Goal: Task Accomplishment & Management: Manage account settings

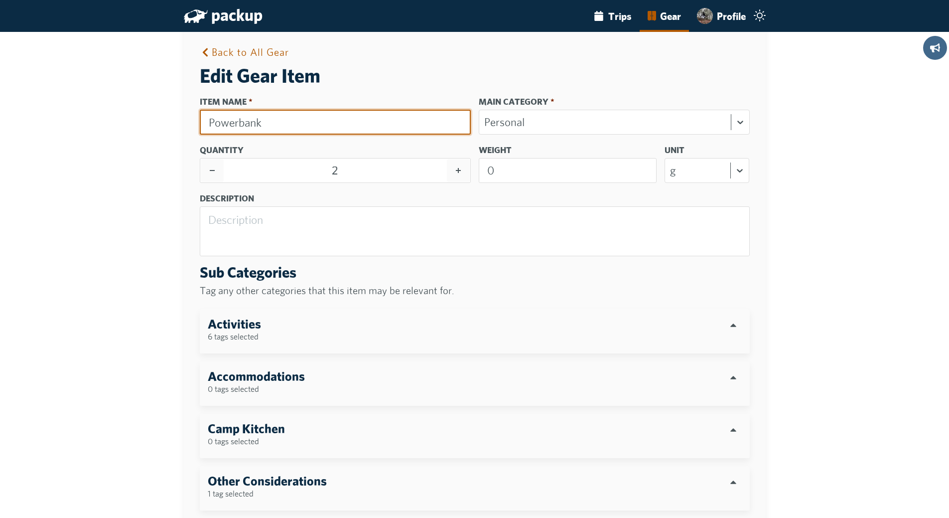
click at [212, 123] on input "Powerbank" at bounding box center [335, 122] width 271 height 25
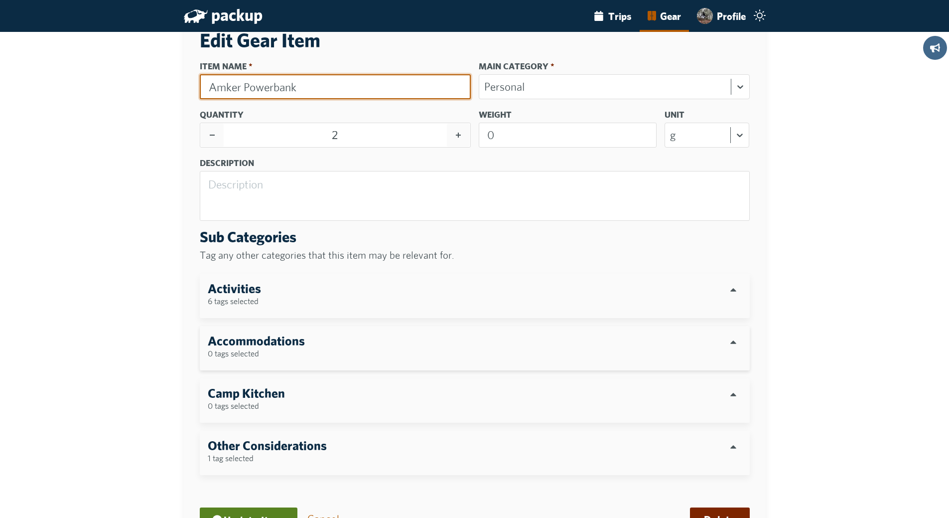
scroll to position [100, 0]
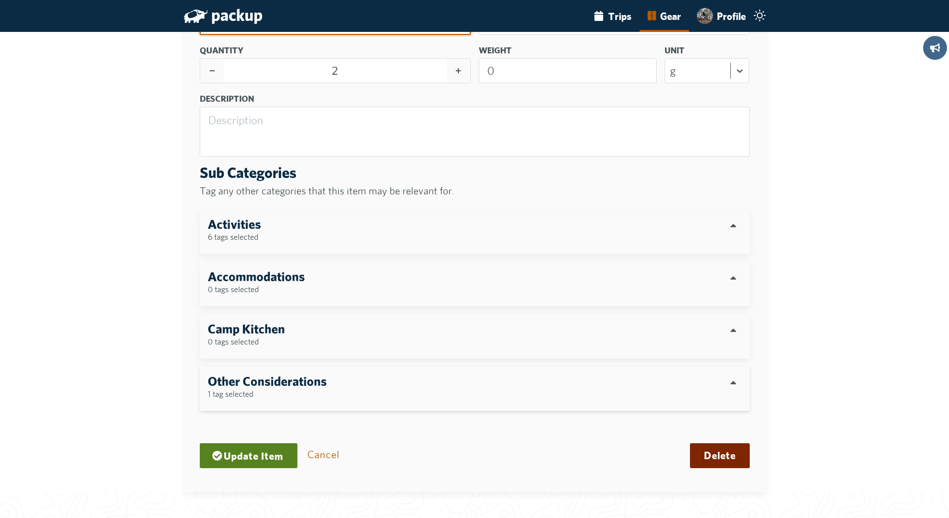
type input "Amker Powerbank"
click at [242, 393] on small "1 tag selected" at bounding box center [231, 394] width 46 height 10
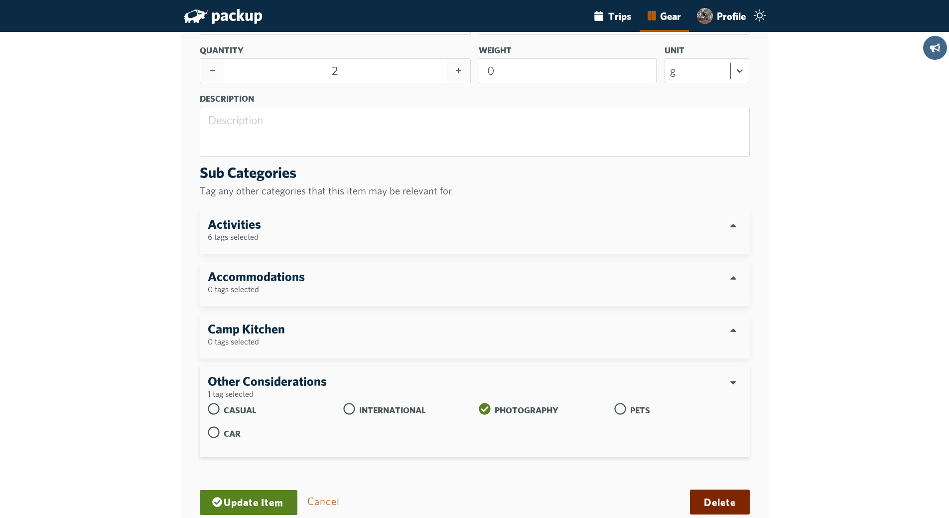
click at [244, 389] on small "1 tag selected" at bounding box center [231, 394] width 46 height 10
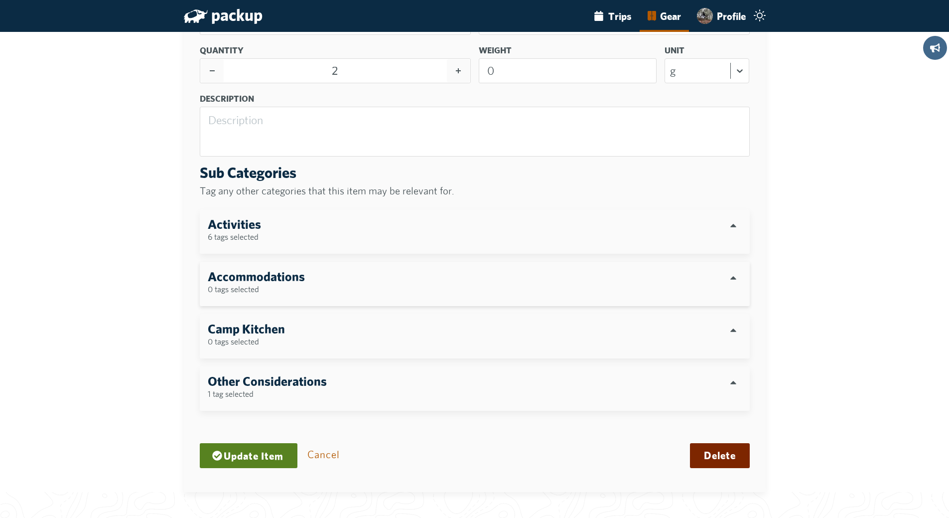
click at [252, 283] on h3 "Accommodations" at bounding box center [256, 276] width 97 height 14
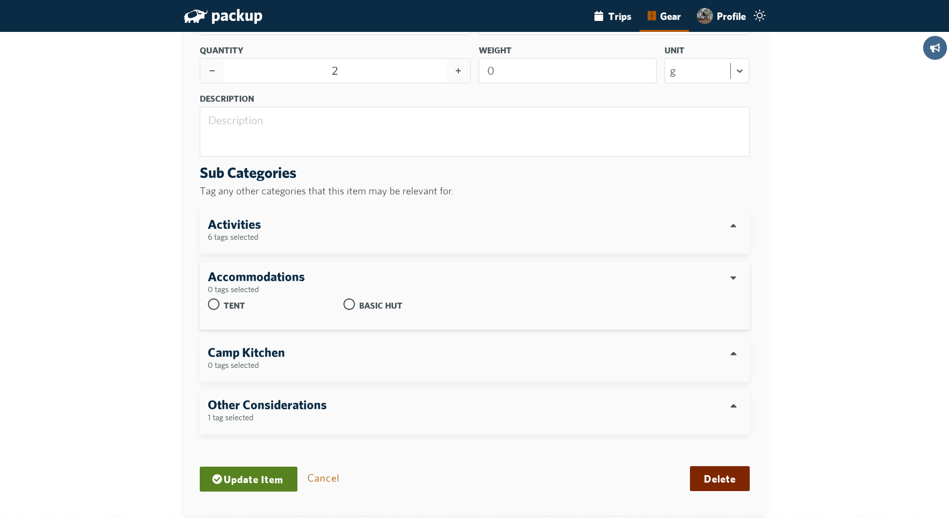
click at [252, 283] on h3 "Accommodations" at bounding box center [256, 276] width 97 height 14
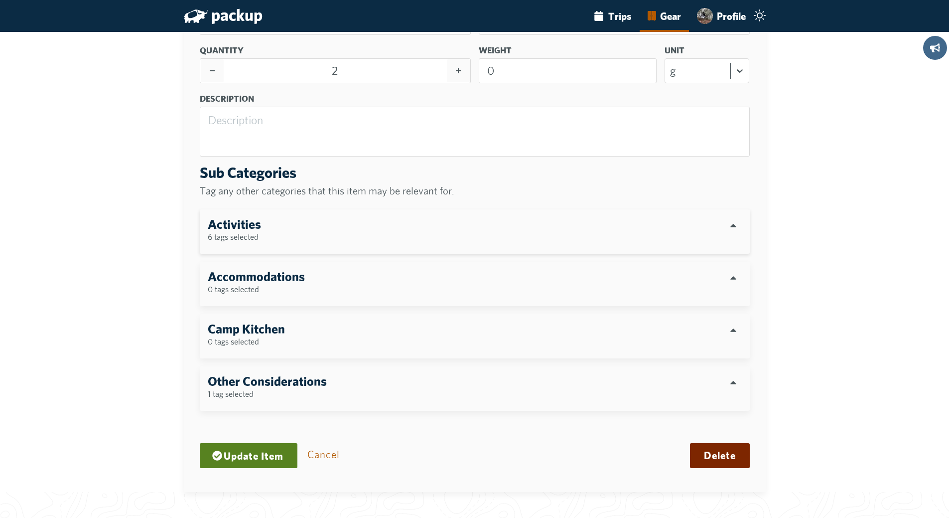
click at [251, 233] on small "6 tags selected" at bounding box center [233, 237] width 51 height 10
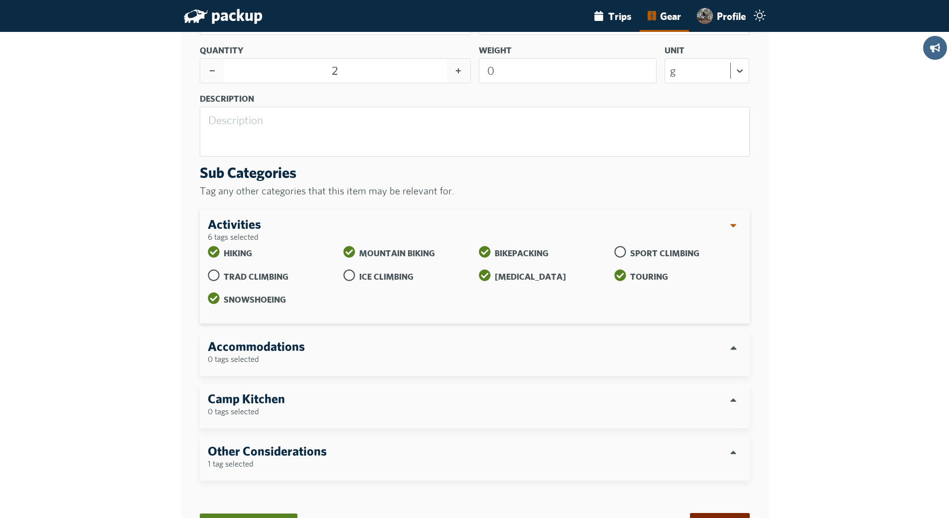
click at [737, 225] on icon at bounding box center [734, 225] width 6 height 3
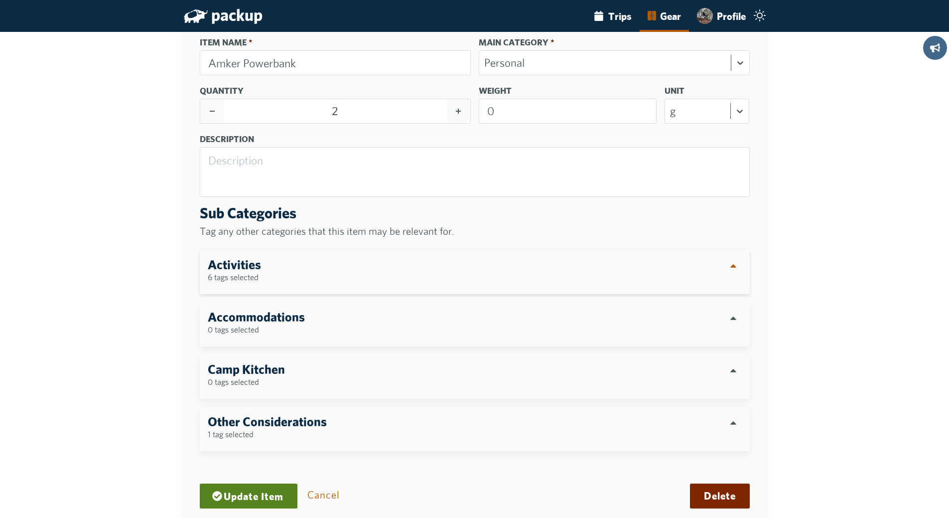
scroll to position [106, 0]
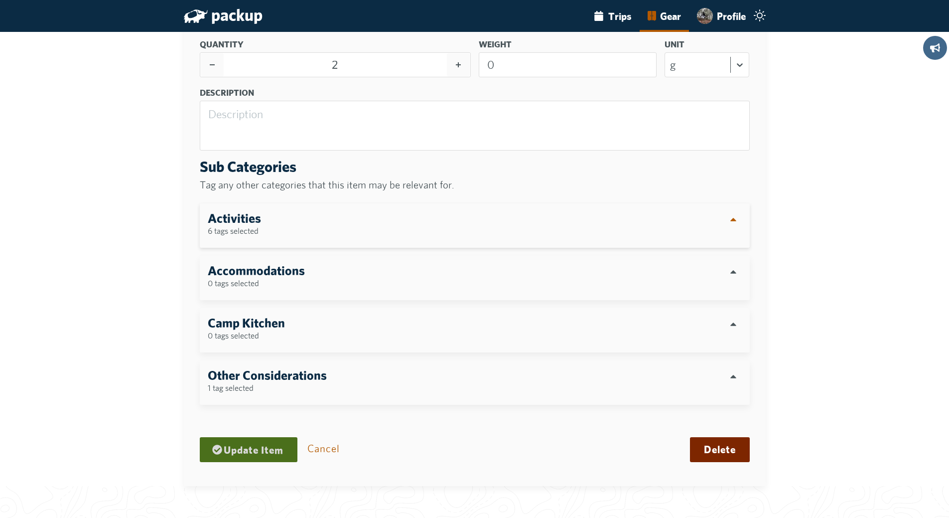
click at [269, 449] on button "Update Item" at bounding box center [249, 449] width 98 height 25
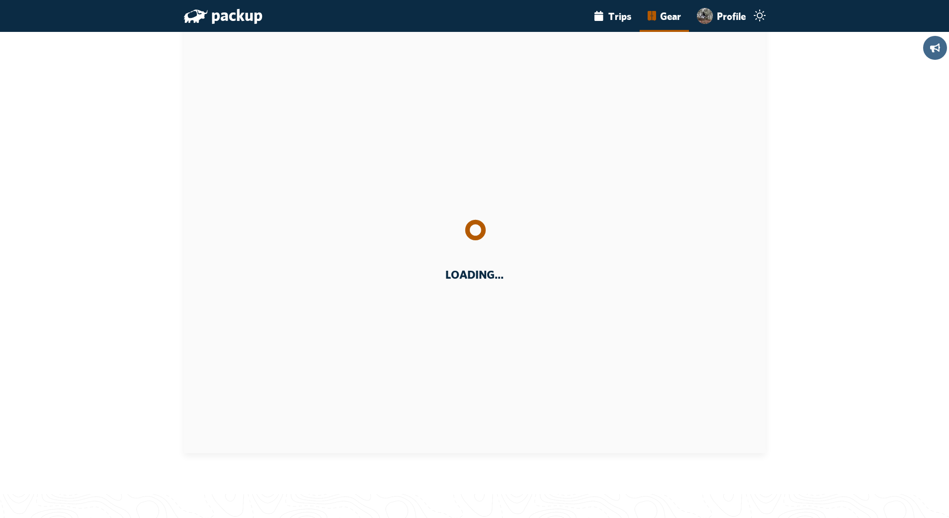
scroll to position [48, 0]
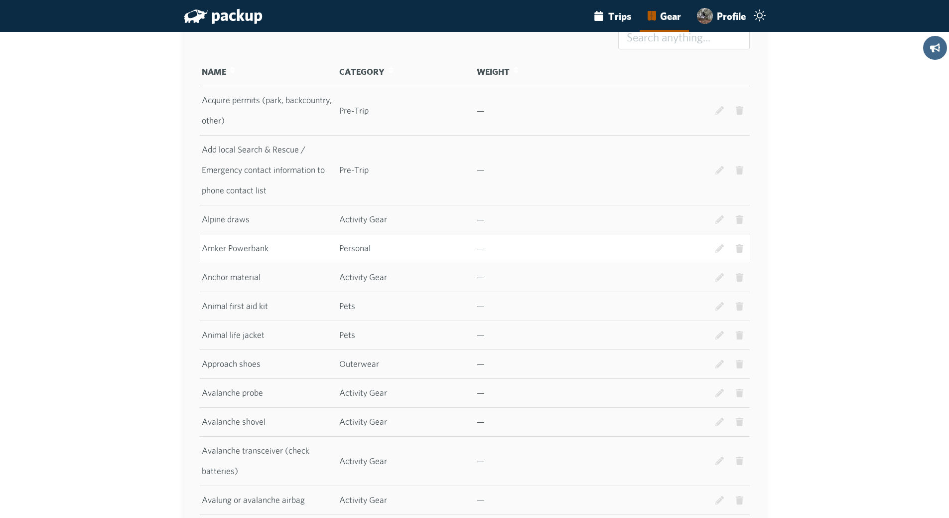
click at [261, 263] on td "Amker Powerbank" at bounding box center [268, 248] width 137 height 29
click at [269, 263] on td "Amker Powerbank" at bounding box center [268, 248] width 137 height 29
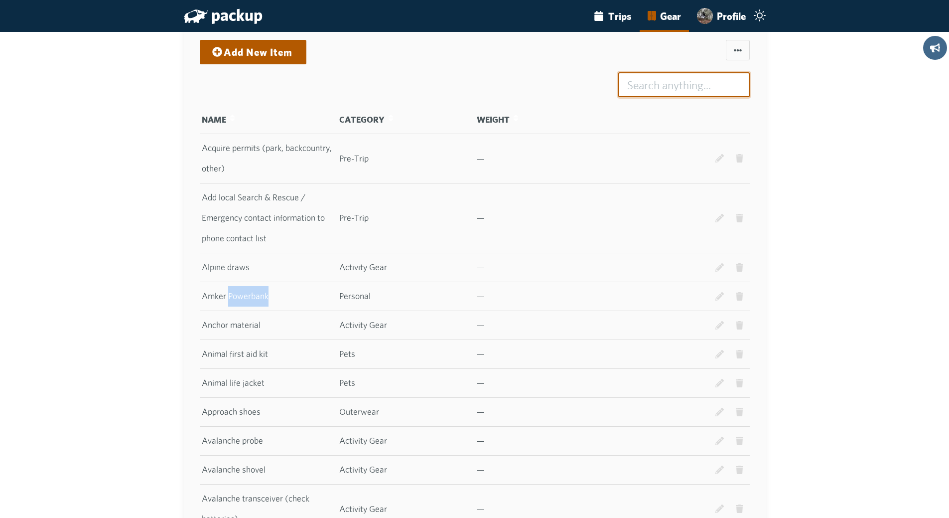
click at [671, 88] on input at bounding box center [684, 84] width 132 height 25
drag, startPoint x: 232, startPoint y: 296, endPoint x: 224, endPoint y: 297, distance: 7.5
click at [224, 297] on td "Amker Powerbank" at bounding box center [268, 296] width 137 height 29
click at [723, 299] on icon at bounding box center [719, 296] width 9 height 9
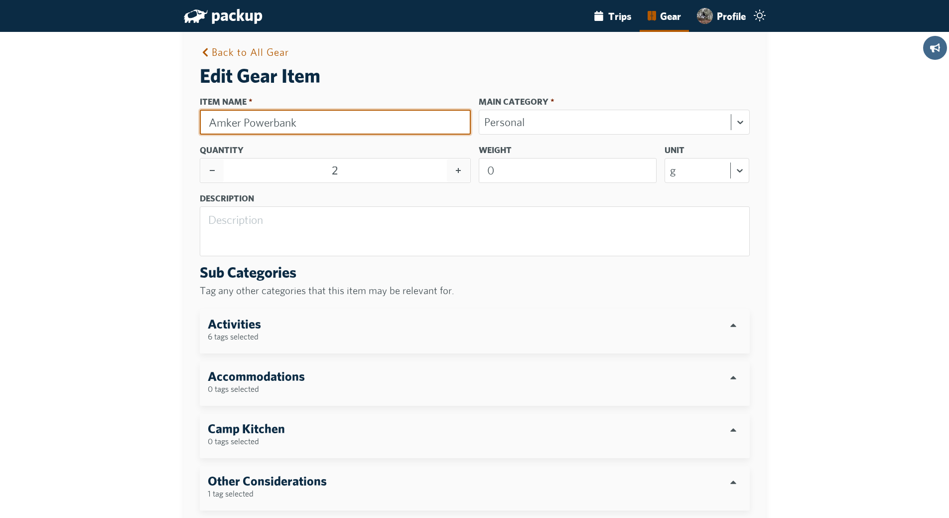
click at [230, 123] on input "Amker Powerbank" at bounding box center [335, 122] width 271 height 25
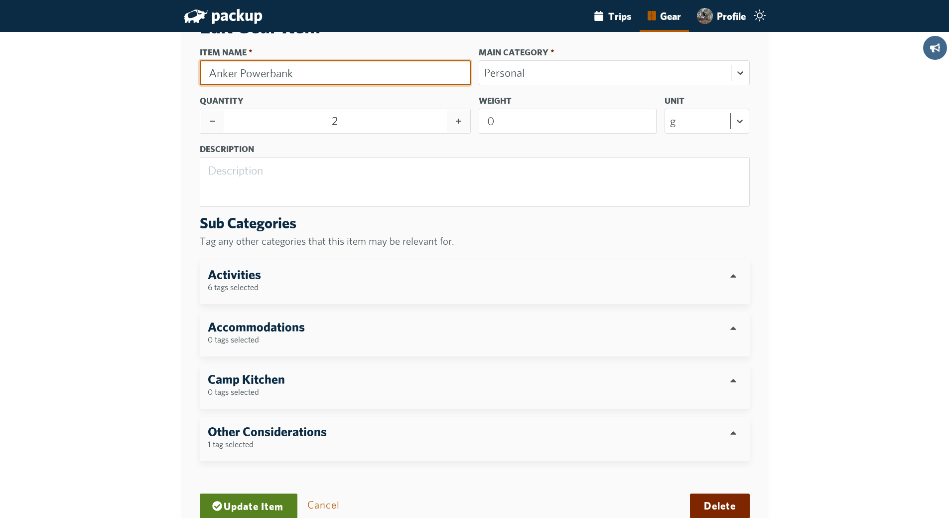
scroll to position [106, 0]
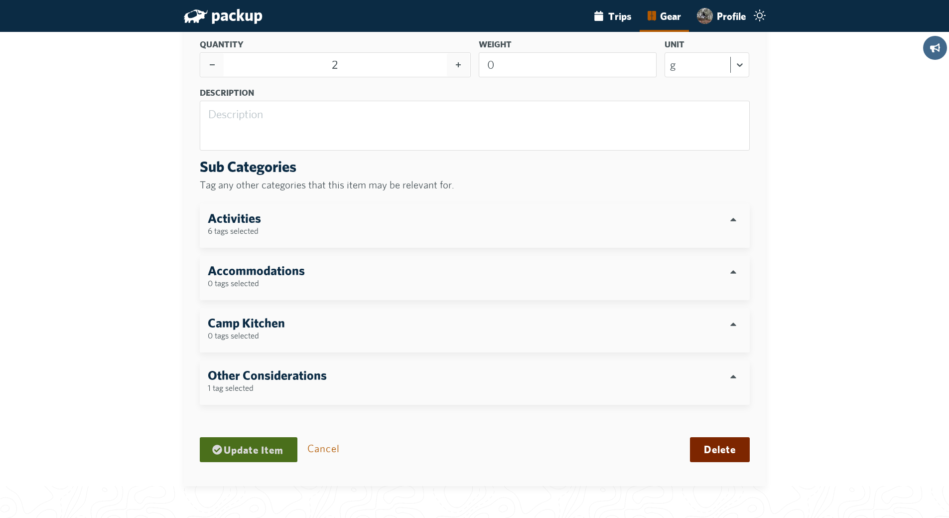
click at [278, 452] on button "Update Item" at bounding box center [249, 449] width 98 height 25
type input "Amker Powerbank"
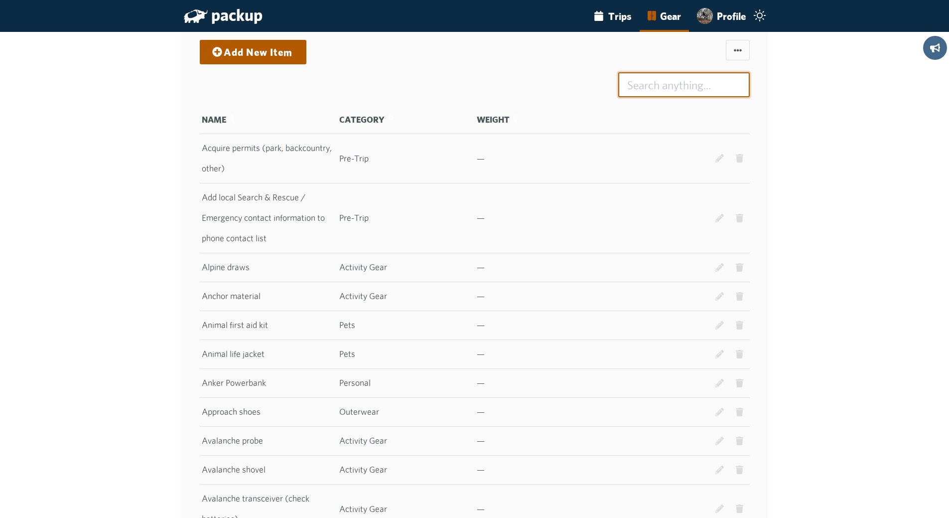
click at [660, 89] on input at bounding box center [684, 84] width 132 height 25
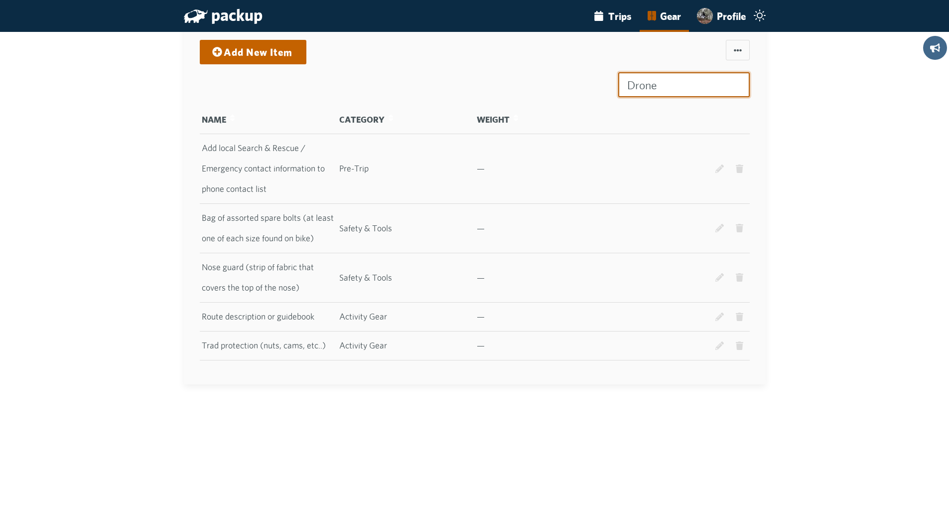
type input "Drone"
click at [250, 53] on link "Add New Item" at bounding box center [253, 51] width 94 height 19
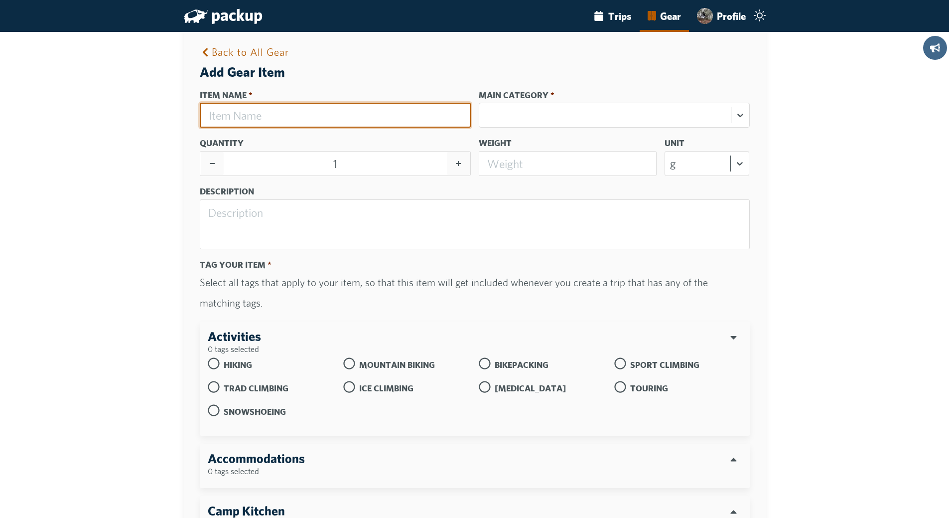
click at [272, 118] on input "Item Name" at bounding box center [335, 115] width 271 height 25
click at [217, 116] on input "Sydio 2" at bounding box center [335, 115] width 271 height 25
type input "Skydio 2"
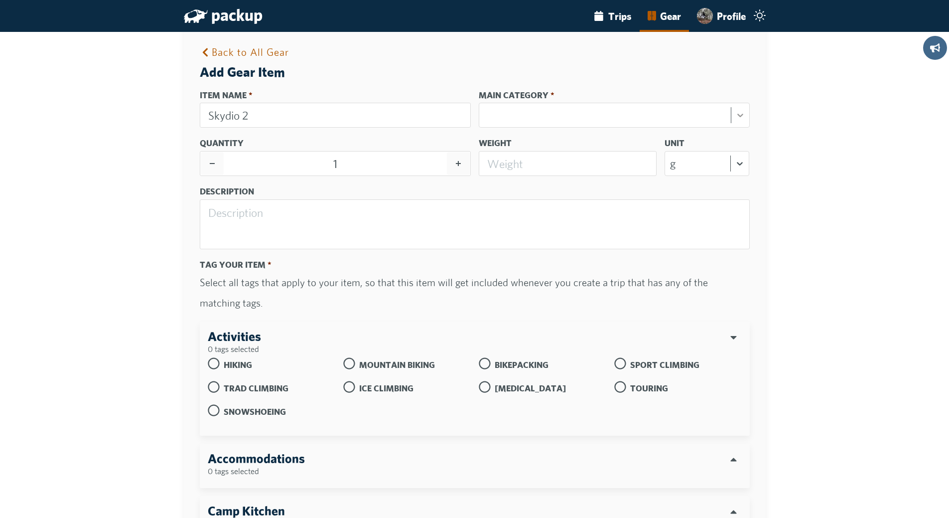
click at [743, 118] on icon at bounding box center [740, 115] width 10 height 10
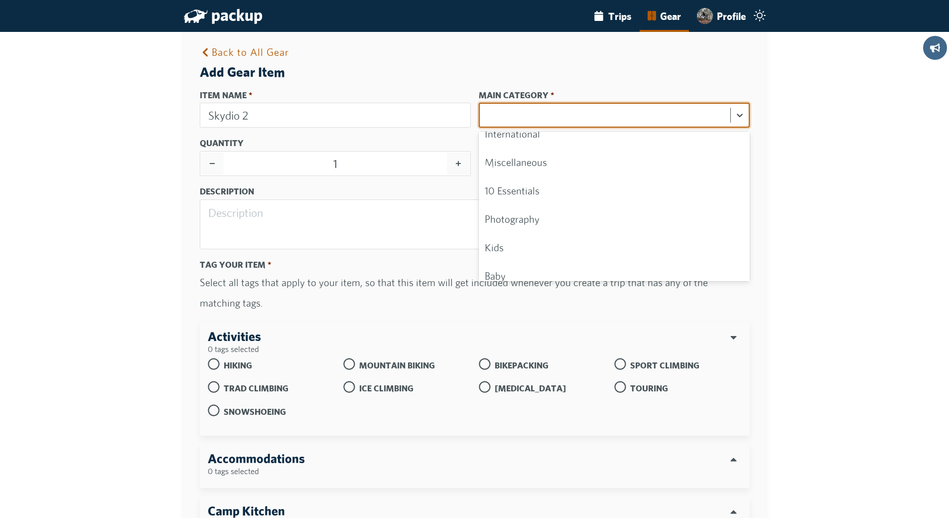
scroll to position [239, 0]
click at [524, 250] on div "Photography" at bounding box center [614, 249] width 271 height 28
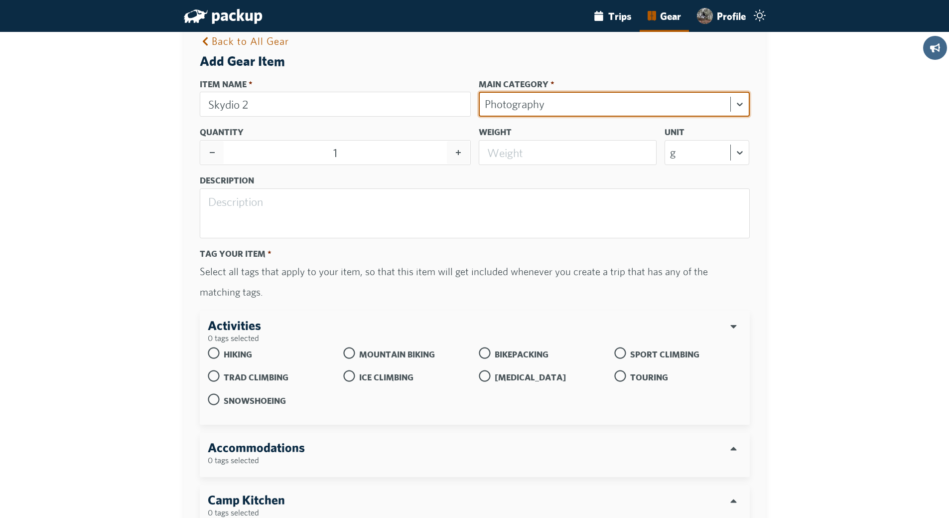
scroll to position [10, 0]
click at [219, 354] on icon at bounding box center [214, 354] width 12 height 12
click at [208, 348] on input "Hiking" at bounding box center [208, 348] width 0 height 0
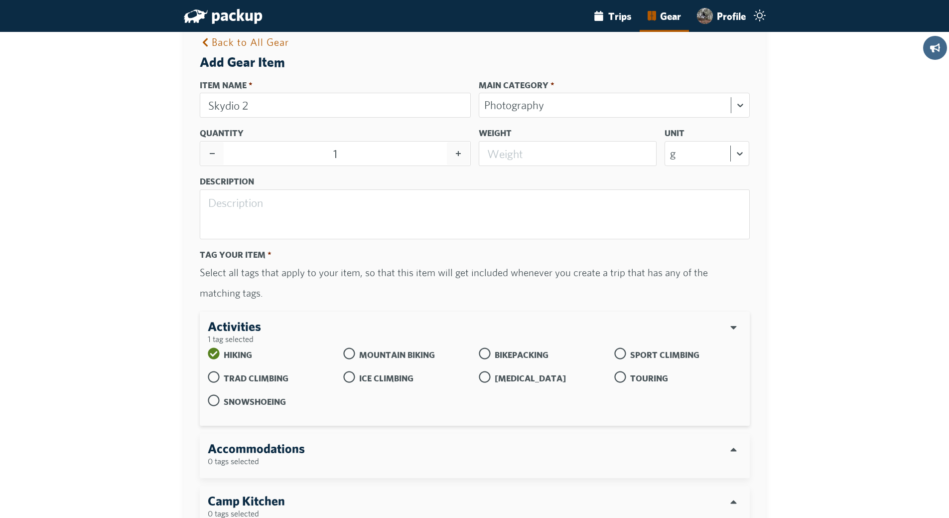
click at [218, 376] on icon at bounding box center [214, 377] width 12 height 12
click at [208, 371] on input "Trad Climbing" at bounding box center [208, 371] width 0 height 0
drag, startPoint x: 216, startPoint y: 402, endPoint x: 235, endPoint y: 396, distance: 20.0
click at [216, 401] on icon at bounding box center [214, 400] width 12 height 12
click at [208, 394] on input "Snowshoeing" at bounding box center [208, 394] width 0 height 0
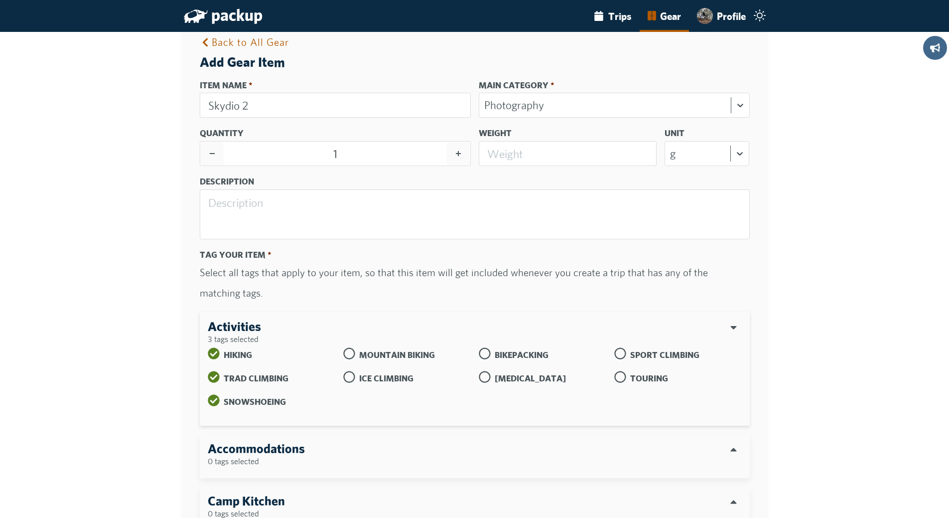
click at [353, 354] on icon at bounding box center [349, 353] width 12 height 12
click at [343, 347] on input "Mountain Biking" at bounding box center [343, 347] width 0 height 0
click at [350, 378] on icon at bounding box center [349, 377] width 12 height 12
click at [343, 371] on input "Ice Climbing" at bounding box center [343, 371] width 0 height 0
click at [487, 354] on icon at bounding box center [485, 353] width 12 height 12
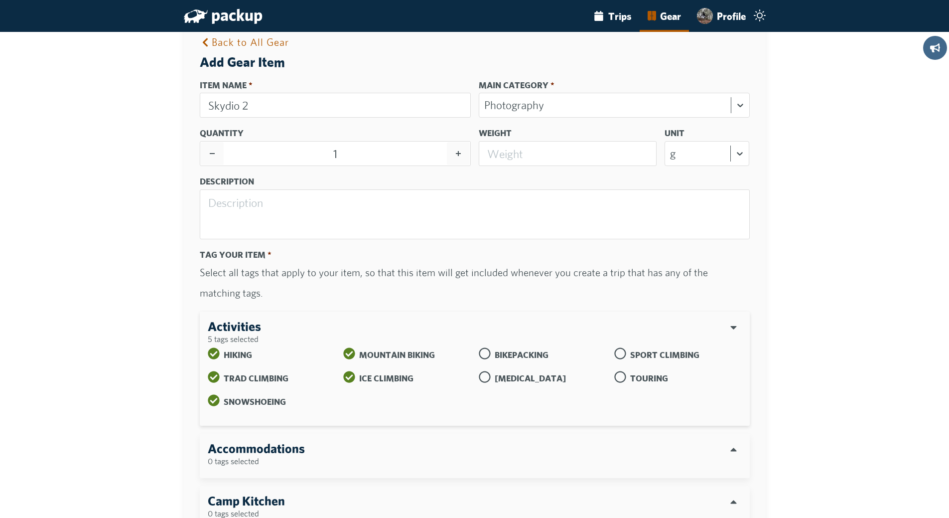
click at [479, 347] on input "Bikepacking" at bounding box center [479, 347] width 0 height 0
drag, startPoint x: 488, startPoint y: 379, endPoint x: 511, endPoint y: 373, distance: 24.0
click at [489, 378] on icon at bounding box center [485, 377] width 12 height 12
click at [479, 371] on input "[MEDICAL_DATA]" at bounding box center [479, 371] width 0 height 0
click at [624, 356] on icon at bounding box center [620, 353] width 12 height 12
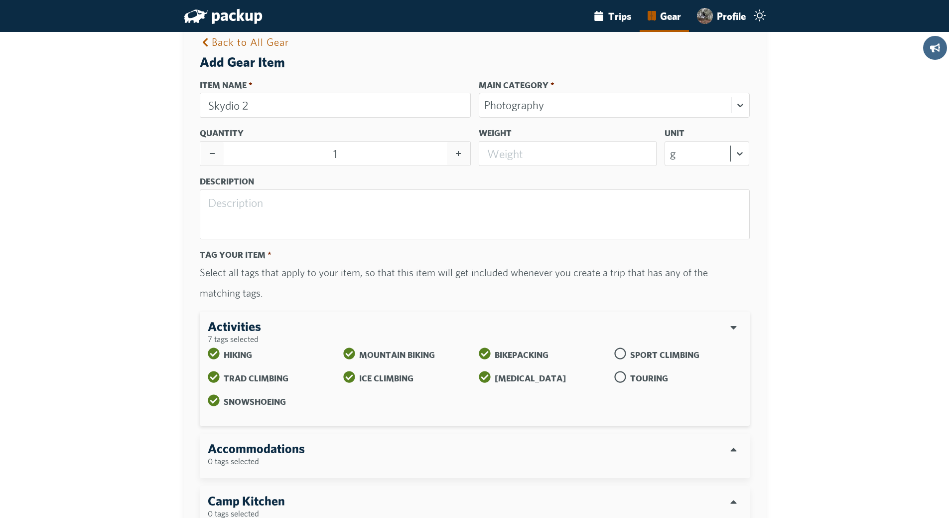
click at [614, 347] on input "Sport Climbing" at bounding box center [614, 347] width 0 height 0
click at [623, 377] on icon at bounding box center [620, 377] width 12 height 12
click at [614, 371] on input "Touring" at bounding box center [614, 371] width 0 height 0
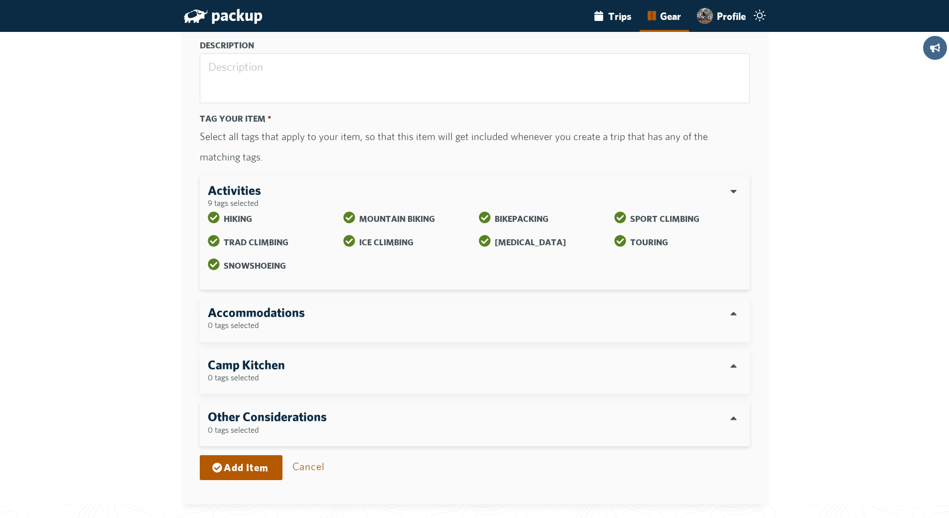
scroll to position [164, 0]
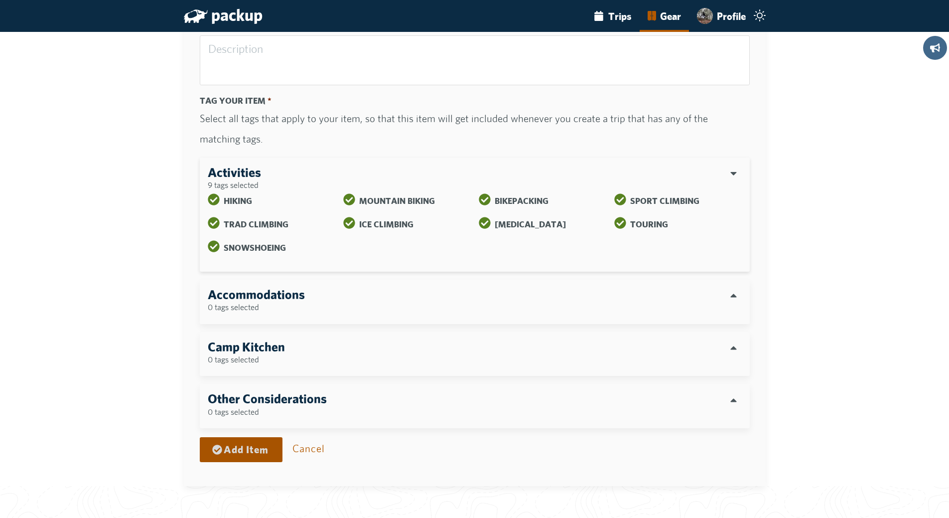
click at [250, 448] on button "Add Item" at bounding box center [241, 449] width 83 height 25
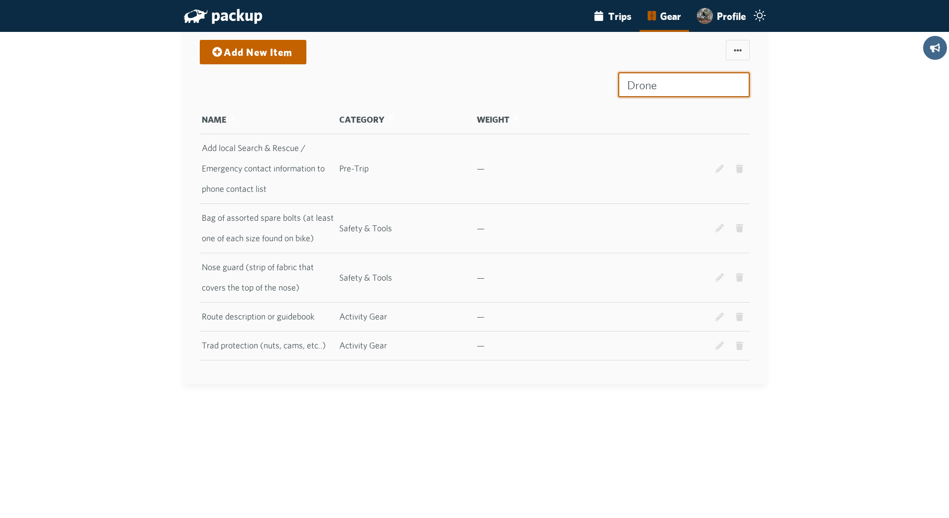
type input "Drone"
click at [259, 55] on link "Add New Item" at bounding box center [253, 51] width 94 height 19
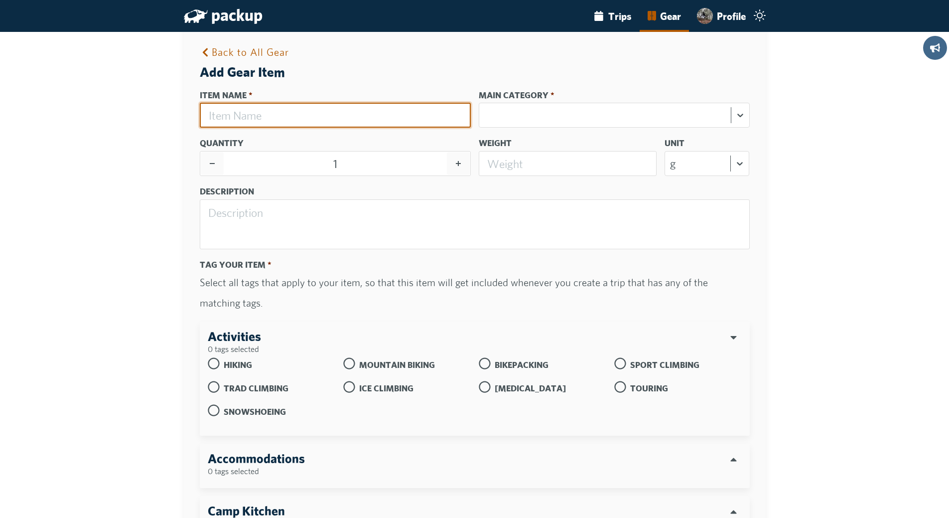
click at [277, 114] on input "Item Name" at bounding box center [335, 115] width 271 height 25
type input "DJI Drone"
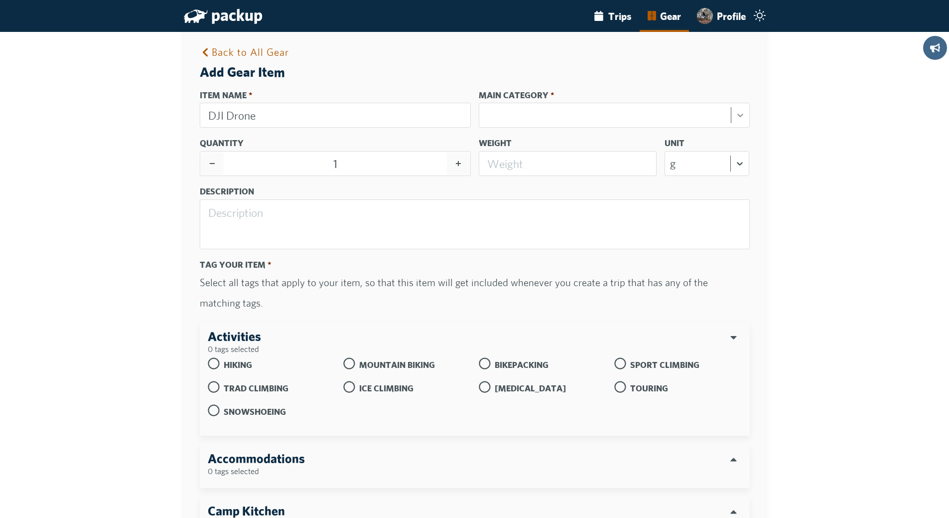
click at [742, 116] on icon at bounding box center [740, 115] width 10 height 10
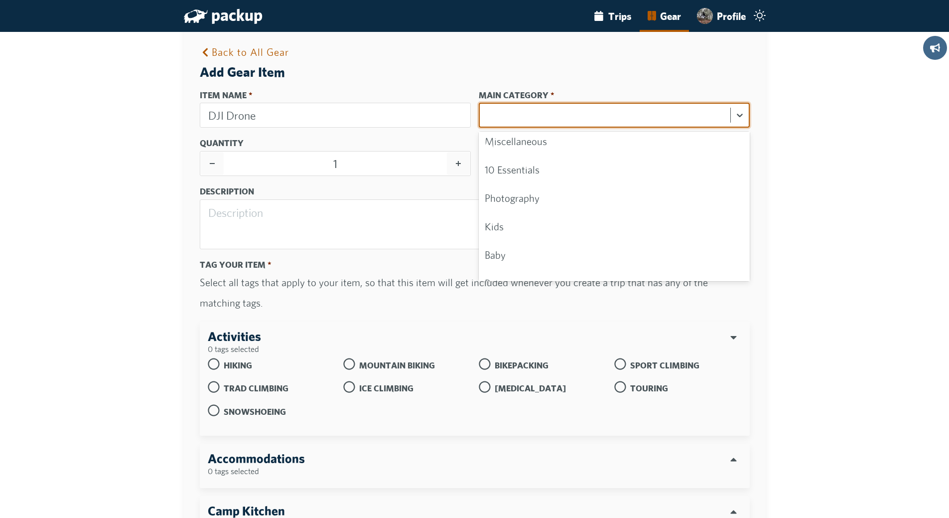
scroll to position [299, 0]
click at [528, 193] on div "Photography" at bounding box center [614, 189] width 271 height 28
click at [220, 366] on icon at bounding box center [214, 364] width 12 height 12
click at [208, 358] on input "Hiking" at bounding box center [208, 358] width 0 height 0
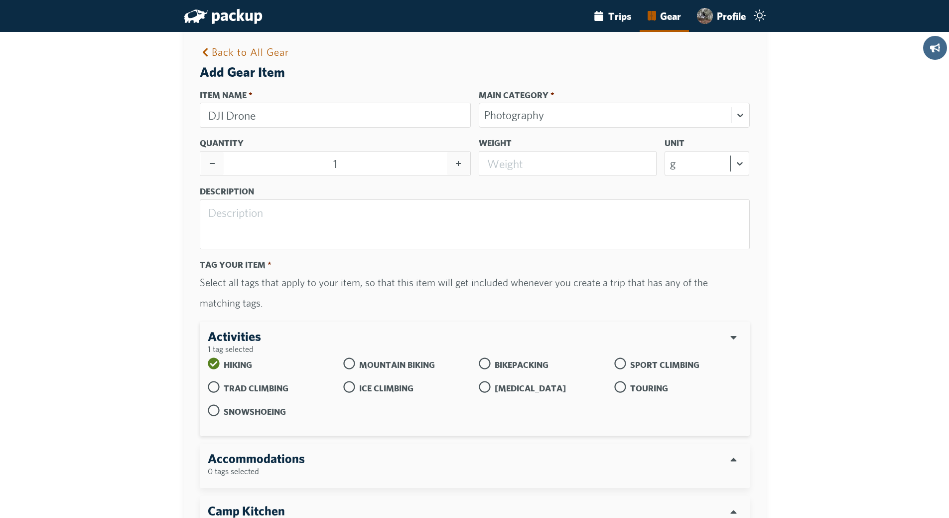
click at [217, 386] on icon at bounding box center [214, 387] width 12 height 12
click at [208, 381] on input "Trad Climbing" at bounding box center [208, 381] width 0 height 0
drag, startPoint x: 218, startPoint y: 410, endPoint x: 270, endPoint y: 391, distance: 55.3
click at [220, 408] on icon at bounding box center [214, 410] width 12 height 12
click at [208, 404] on input "Snowshoeing" at bounding box center [208, 404] width 0 height 0
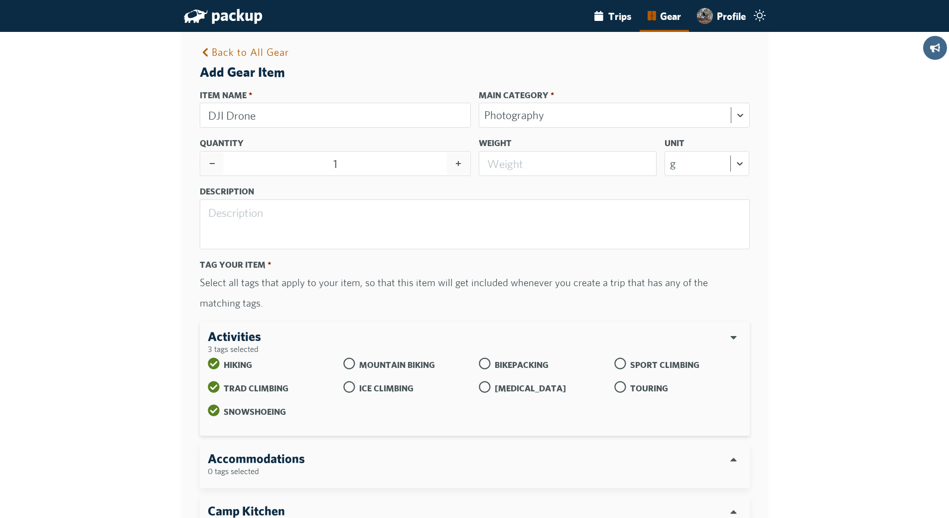
drag, startPoint x: 354, startPoint y: 365, endPoint x: 354, endPoint y: 378, distance: 12.5
click at [354, 366] on icon at bounding box center [349, 363] width 12 height 12
click at [343, 357] on input "Mountain Biking" at bounding box center [343, 357] width 0 height 0
click at [353, 385] on icon at bounding box center [349, 387] width 12 height 12
click at [343, 381] on input "Ice Climbing" at bounding box center [343, 381] width 0 height 0
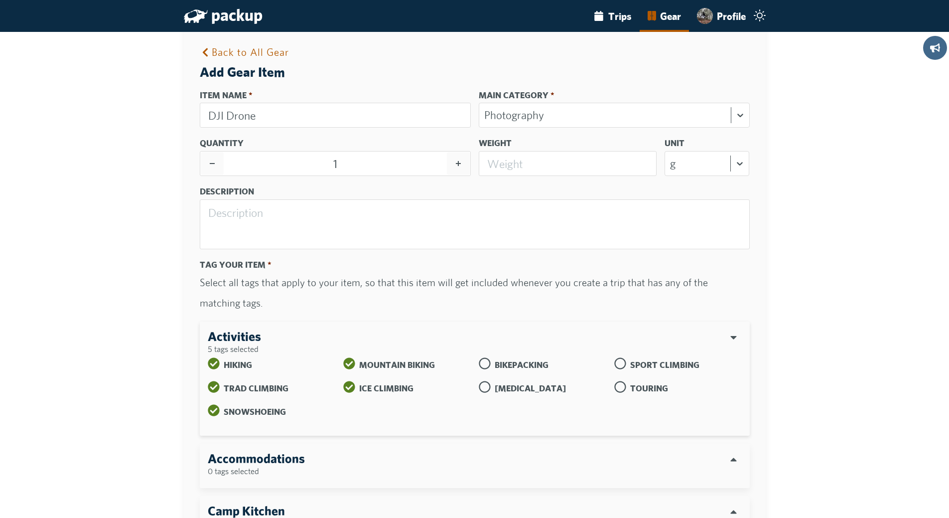
click at [488, 364] on icon at bounding box center [485, 363] width 12 height 12
click at [479, 357] on input "Bikepacking" at bounding box center [479, 357] width 0 height 0
click at [487, 389] on icon at bounding box center [485, 387] width 12 height 12
click at [479, 381] on input "[MEDICAL_DATA]" at bounding box center [479, 381] width 0 height 0
click at [624, 362] on icon at bounding box center [620, 363] width 12 height 12
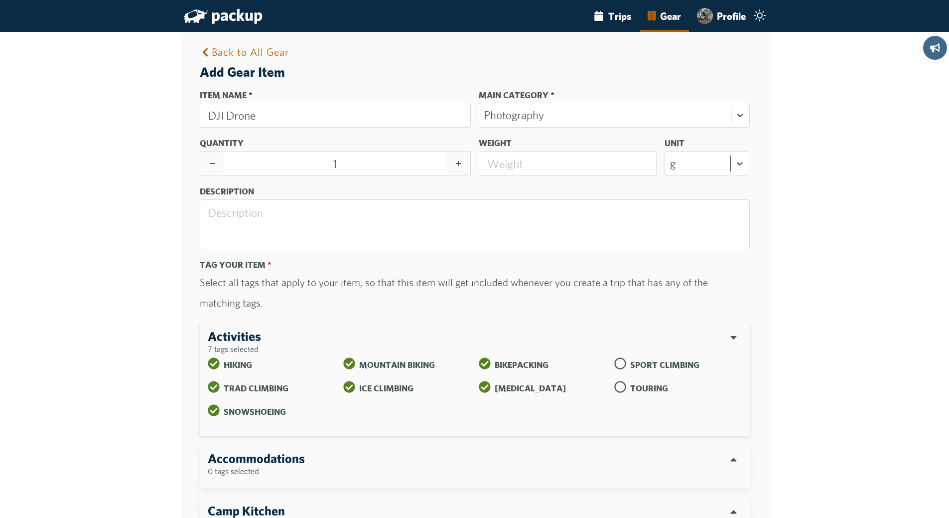
click at [614, 357] on input "Sport Climbing" at bounding box center [614, 357] width 0 height 0
click at [623, 389] on icon at bounding box center [620, 387] width 12 height 12
click at [614, 381] on input "Touring" at bounding box center [614, 381] width 0 height 0
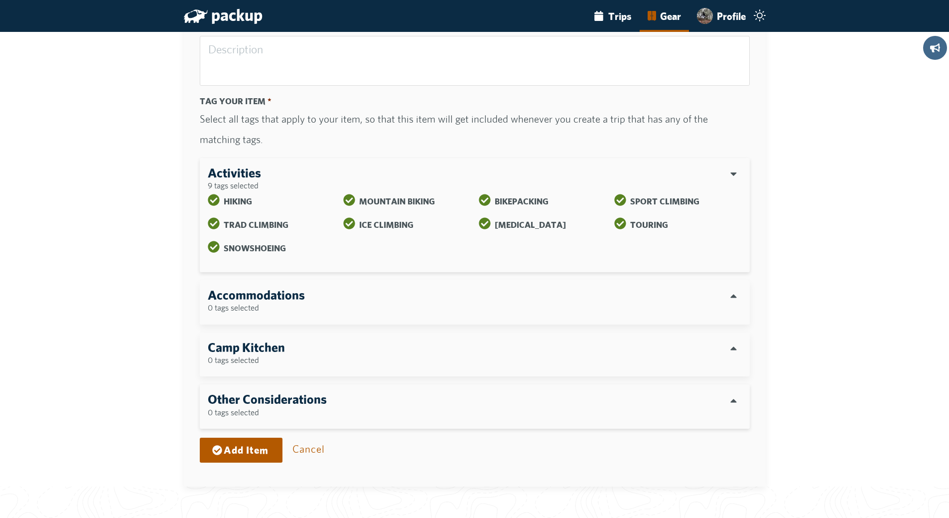
scroll to position [164, 0]
click at [236, 447] on button "Add Item" at bounding box center [241, 449] width 83 height 25
